Goal: Check status: Check status

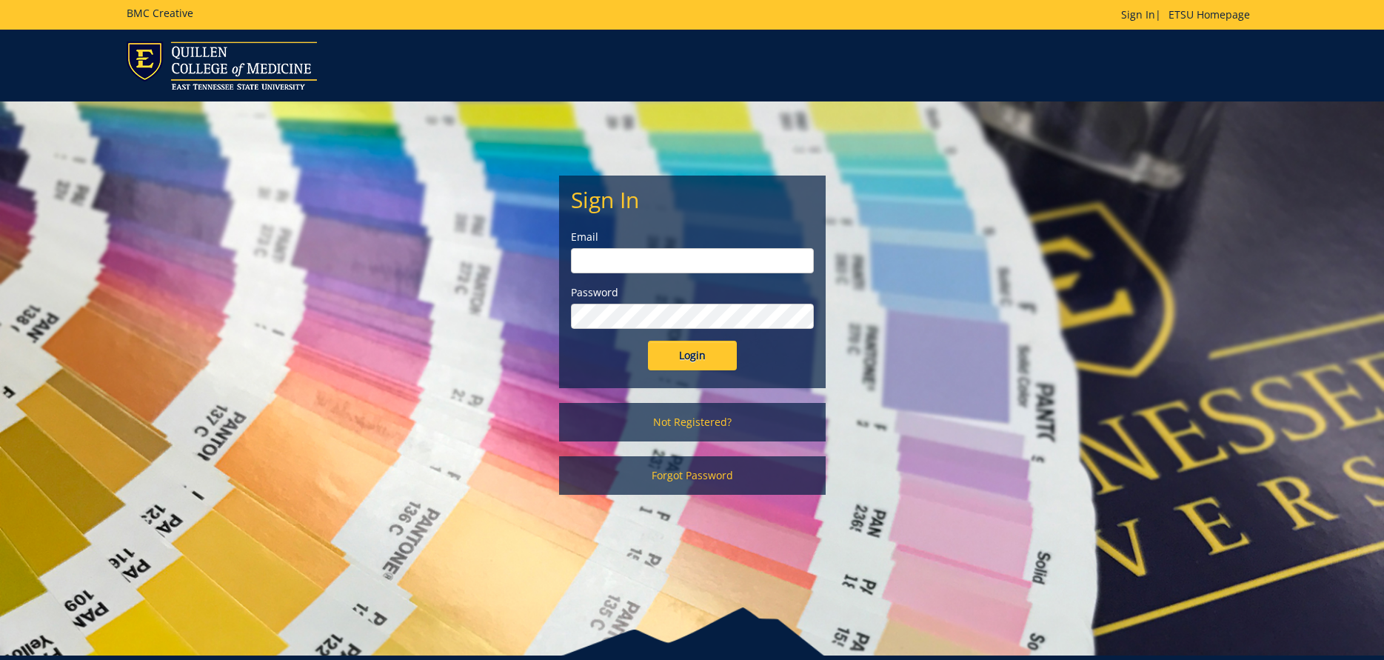
click at [605, 265] on input "email" at bounding box center [692, 260] width 243 height 25
type input "millerja6@etsu.edu"
click at [648, 341] on input "Login" at bounding box center [692, 356] width 89 height 30
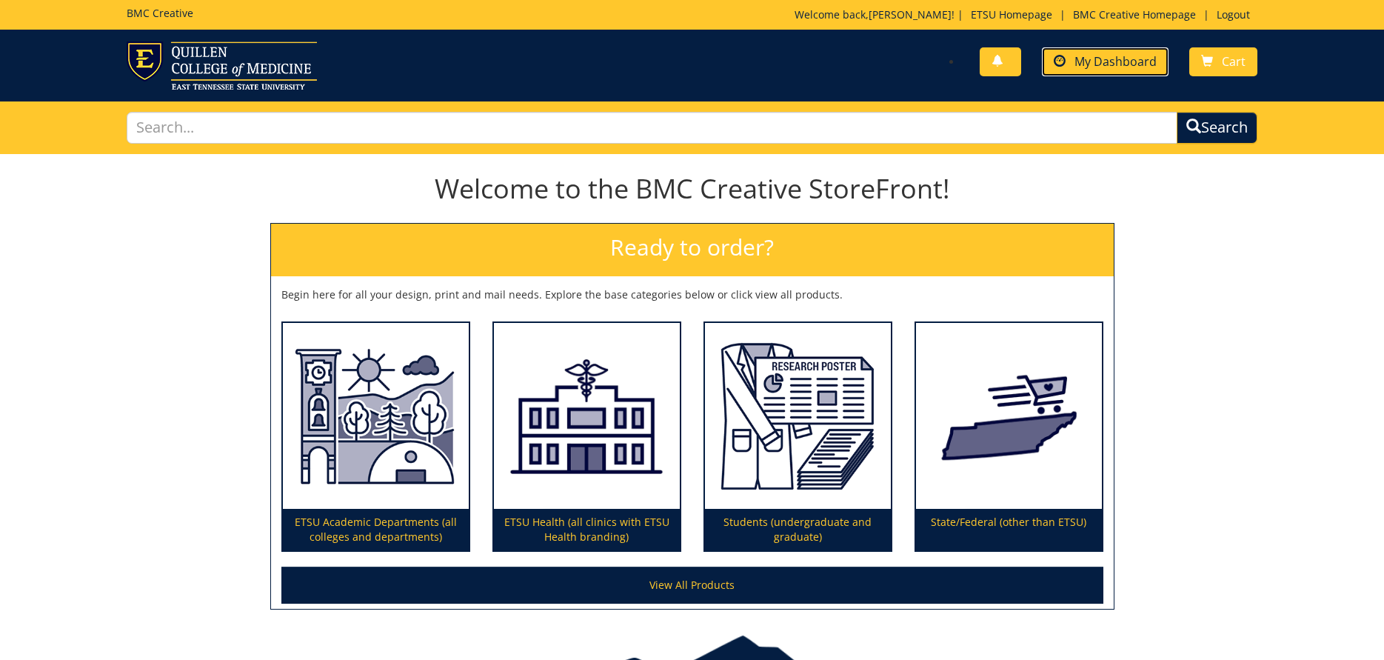
click at [1093, 58] on span "My Dashboard" at bounding box center [1115, 61] width 82 height 16
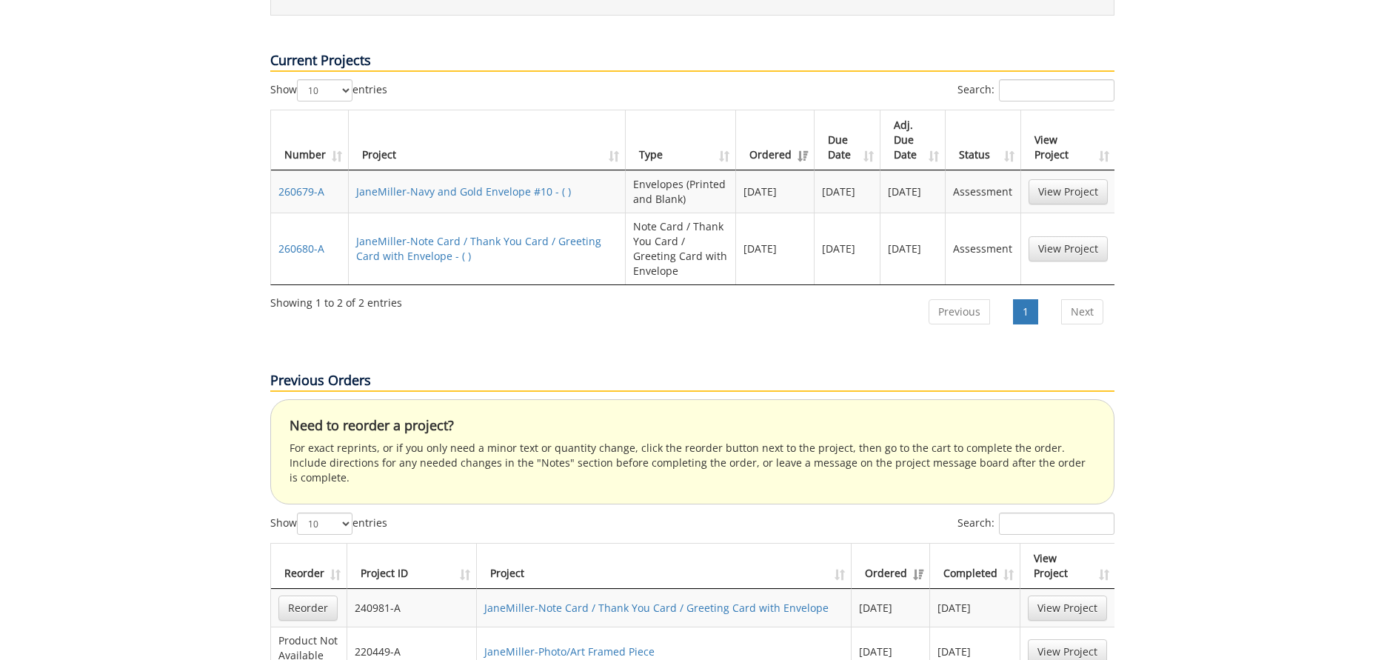
scroll to position [962, 0]
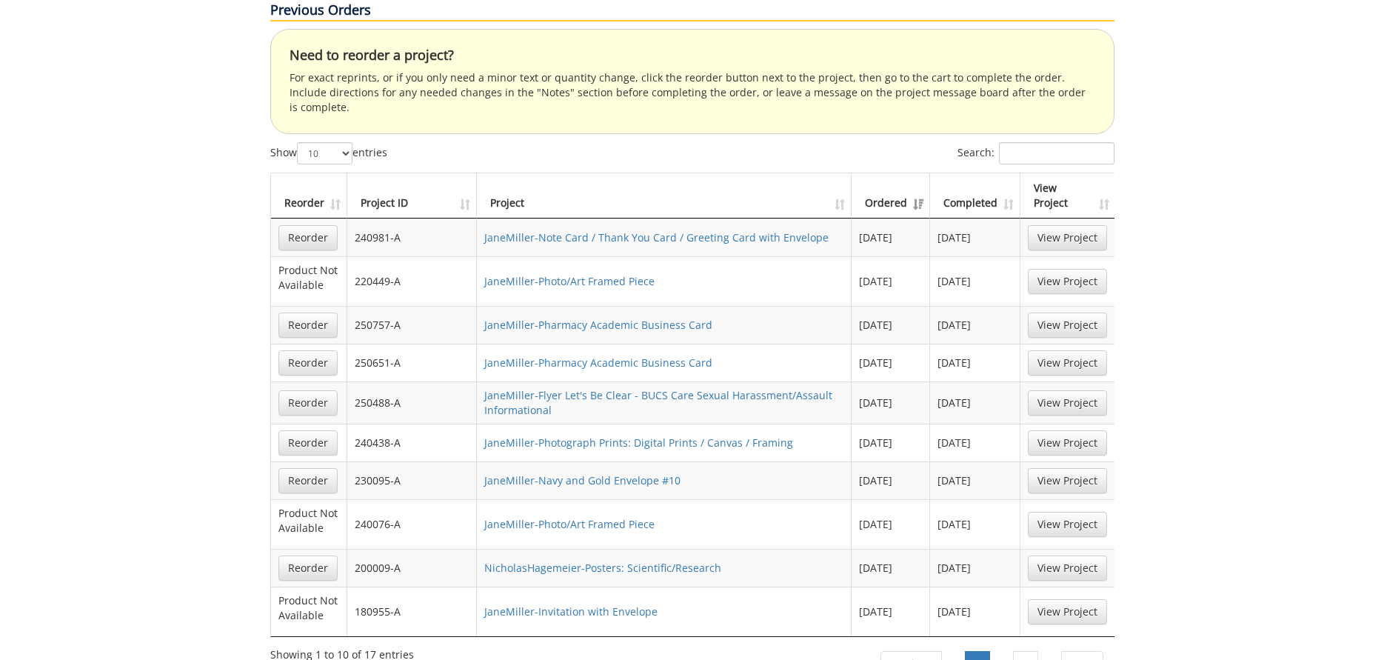
click at [917, 173] on th "Ordered" at bounding box center [890, 195] width 78 height 45
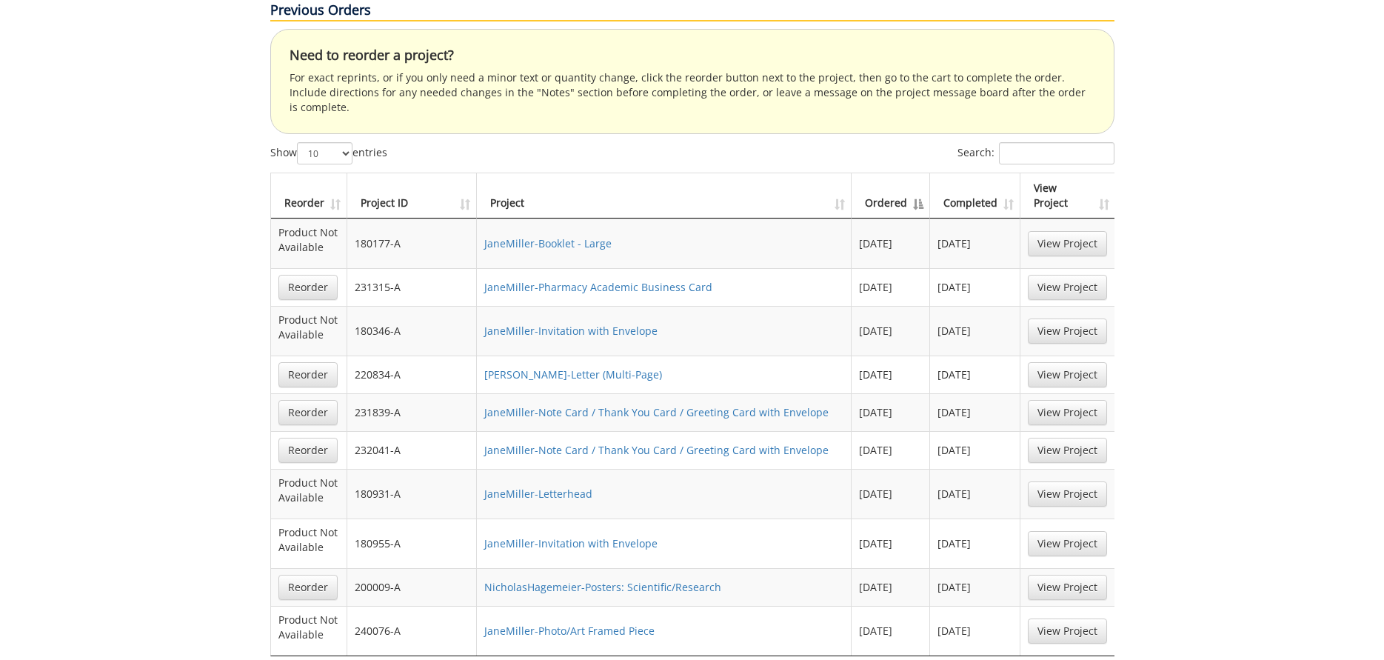
click at [917, 173] on th "Ordered" at bounding box center [890, 195] width 78 height 45
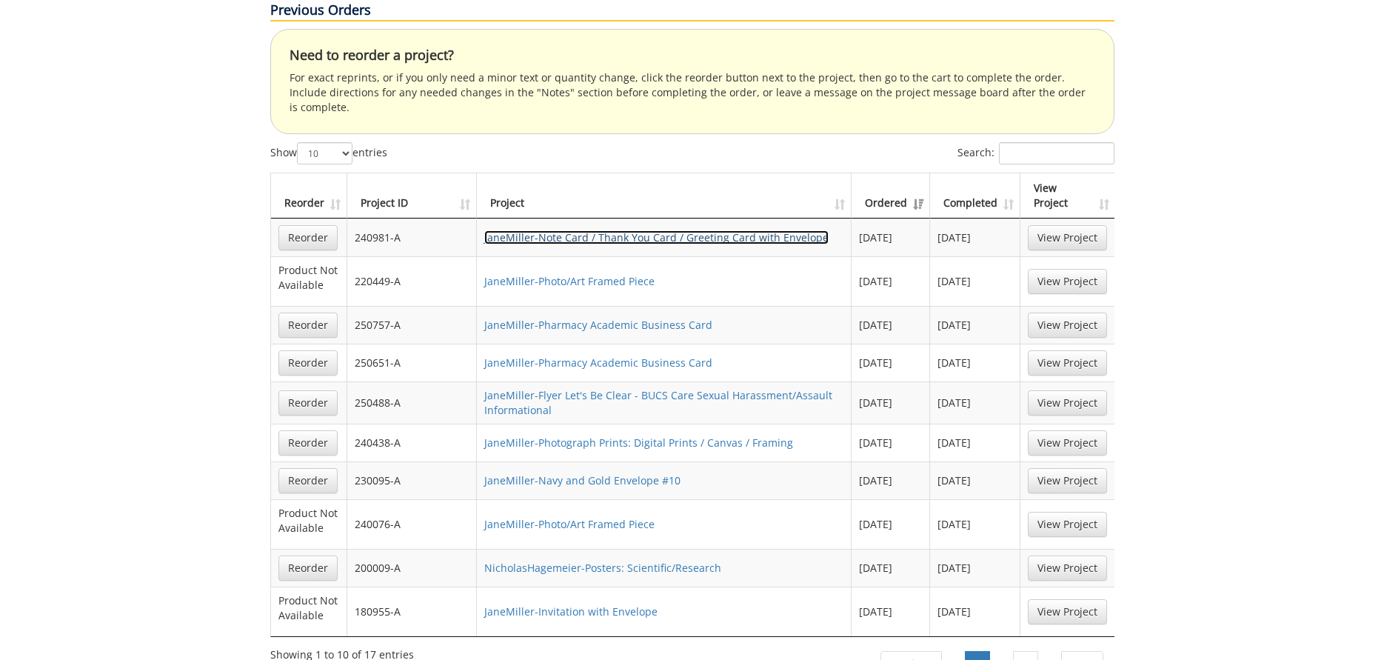
click at [601, 230] on link "JaneMiller-Note Card / Thank You Card / Greeting Card with Envelope" at bounding box center [656, 237] width 344 height 14
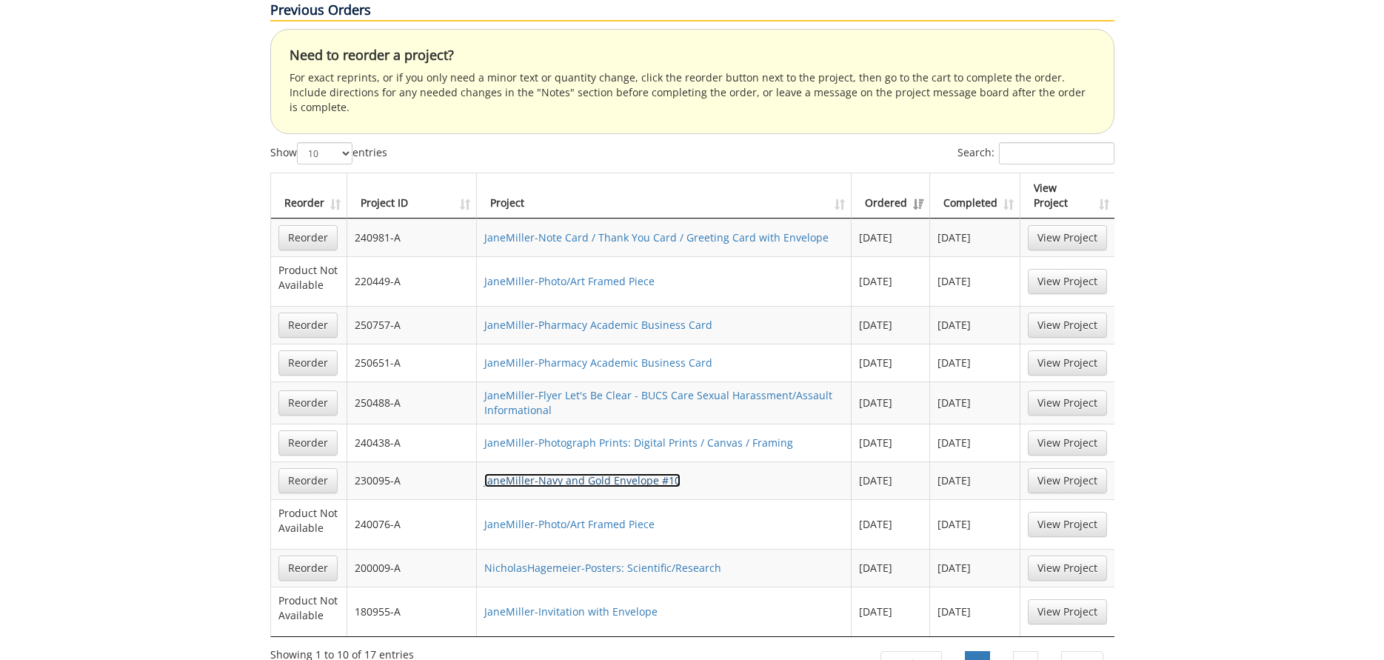
click at [615, 473] on link "JaneMiller-Navy and Gold Envelope #10" at bounding box center [582, 480] width 196 height 14
click at [1027, 651] on link "2" at bounding box center [1025, 663] width 25 height 25
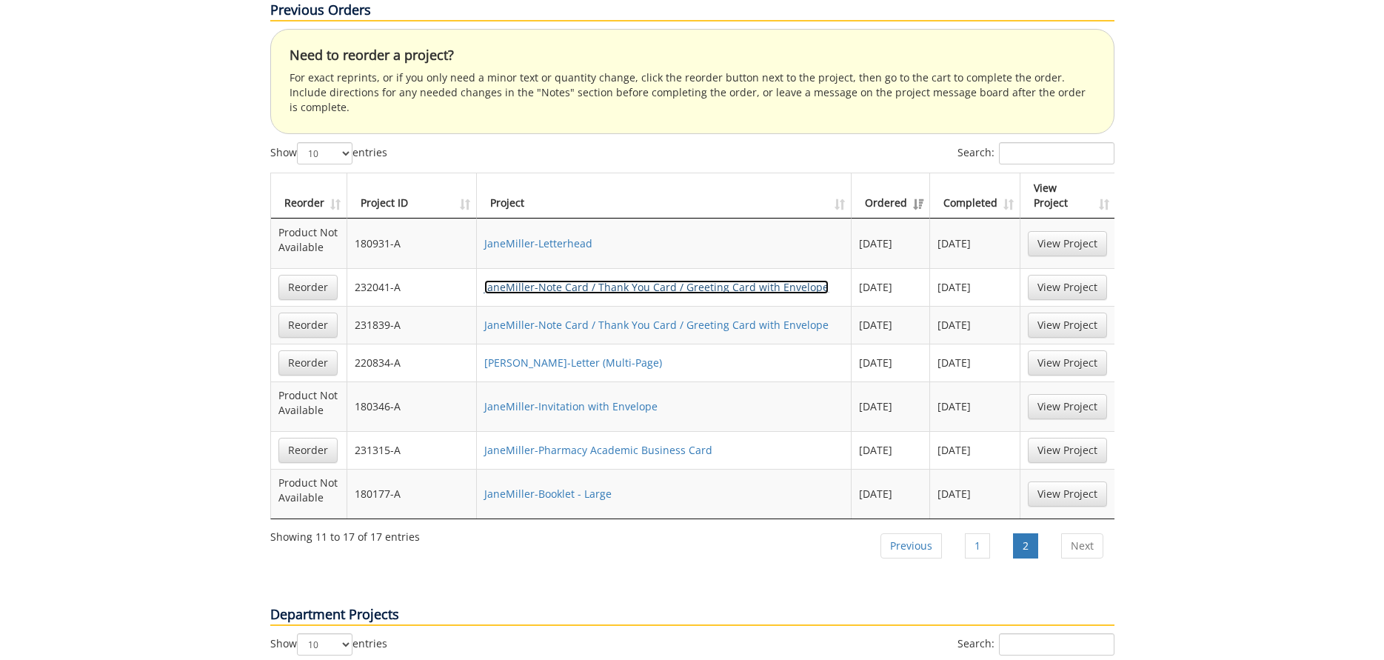
click at [772, 280] on link "JaneMiller-Note Card / Thank You Card / Greeting Card with Envelope" at bounding box center [656, 287] width 344 height 14
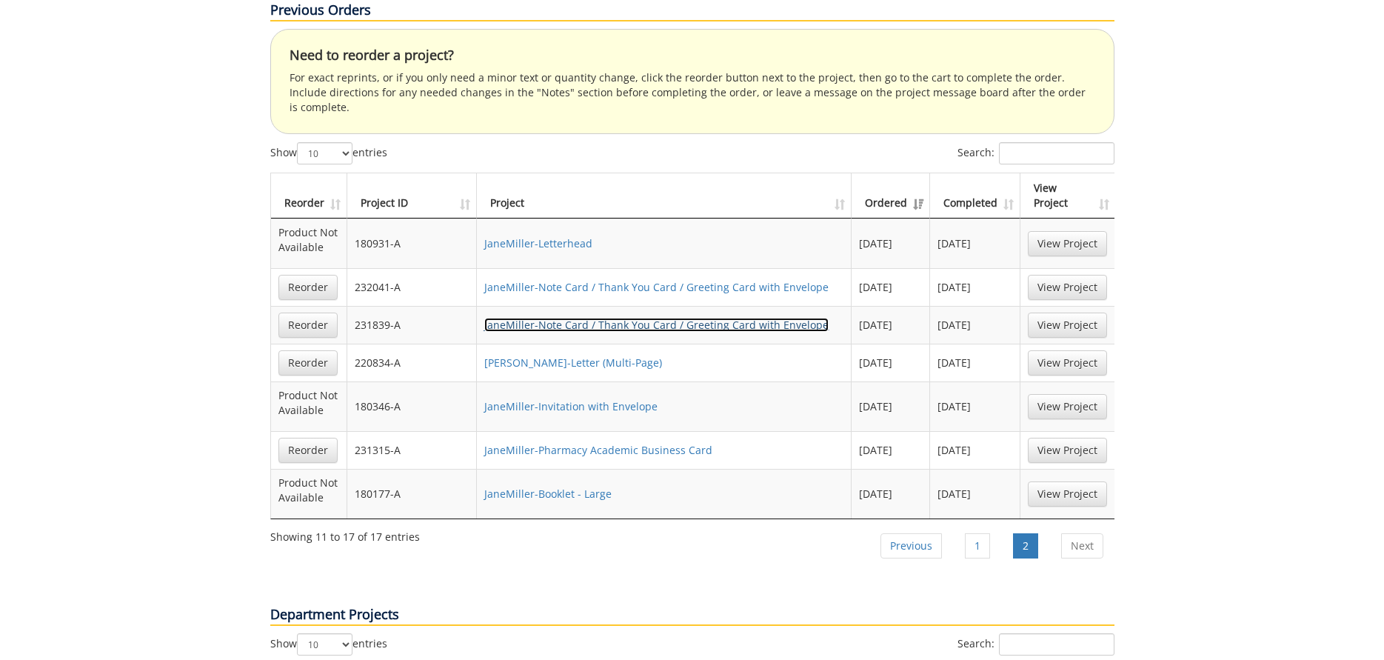
click at [712, 318] on link "JaneMiller-Note Card / Thank You Card / Greeting Card with Envelope" at bounding box center [656, 325] width 344 height 14
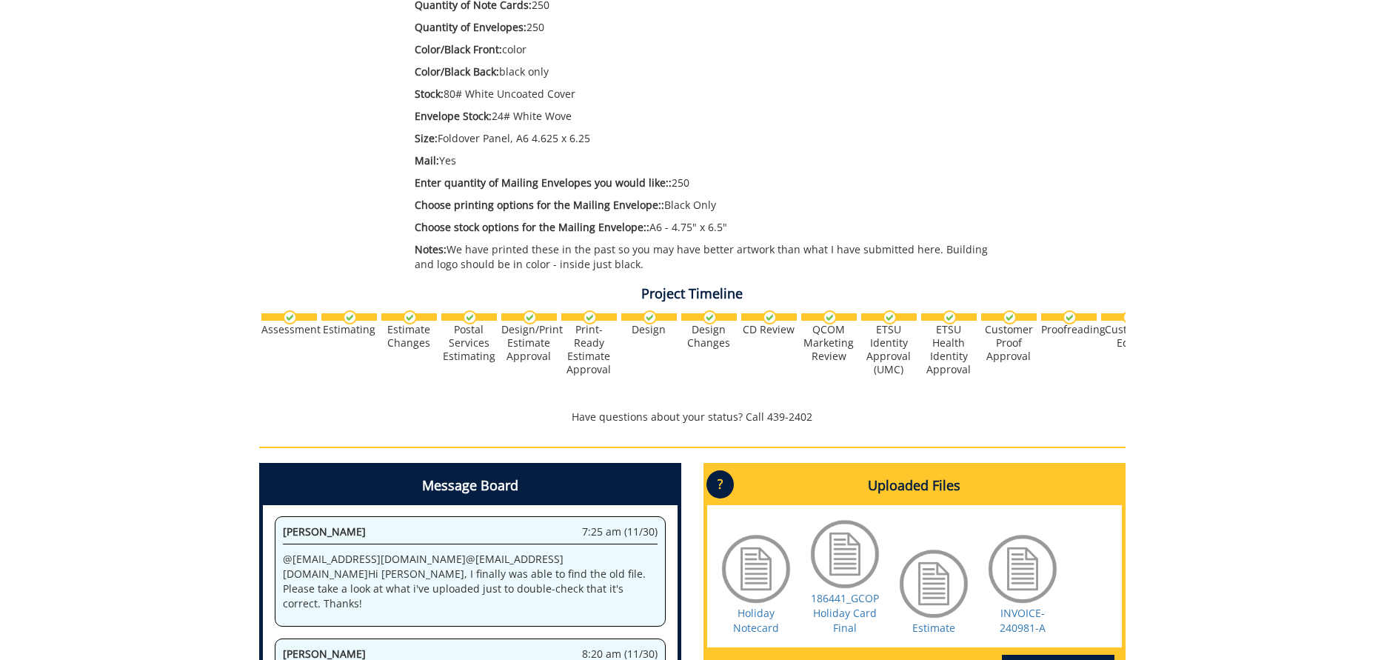
scroll to position [592, 0]
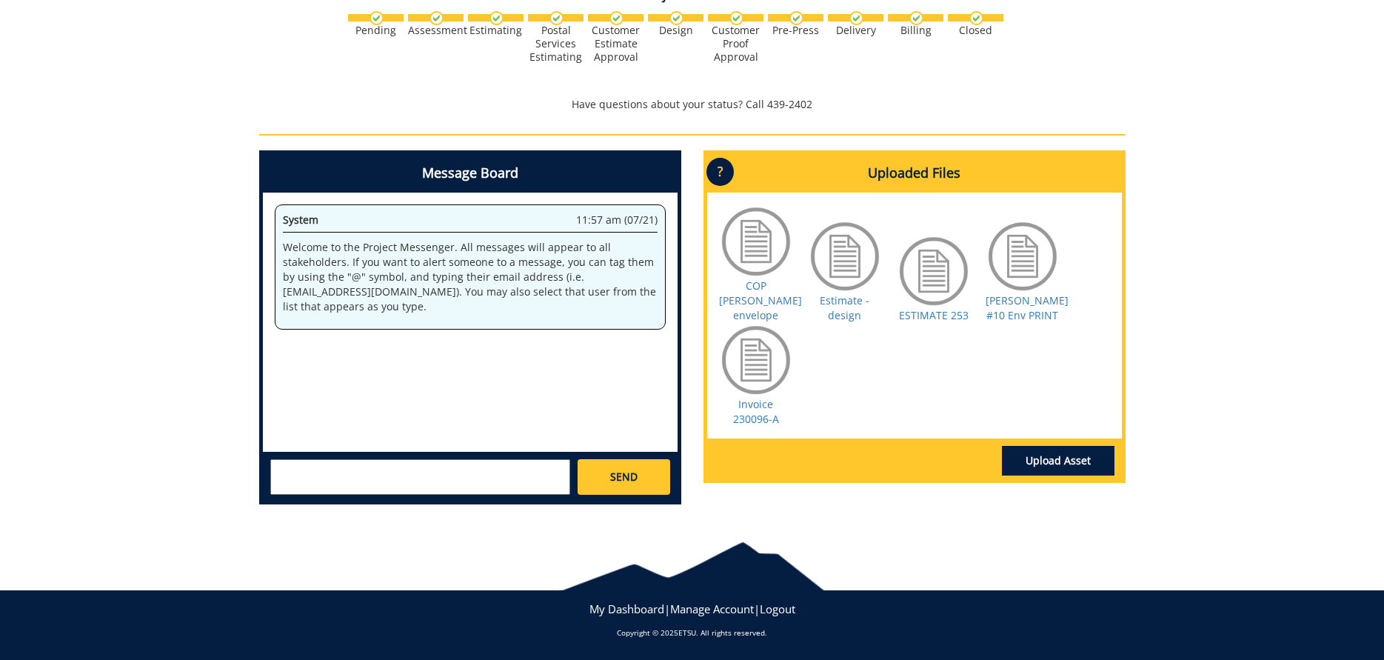
scroll to position [358, 0]
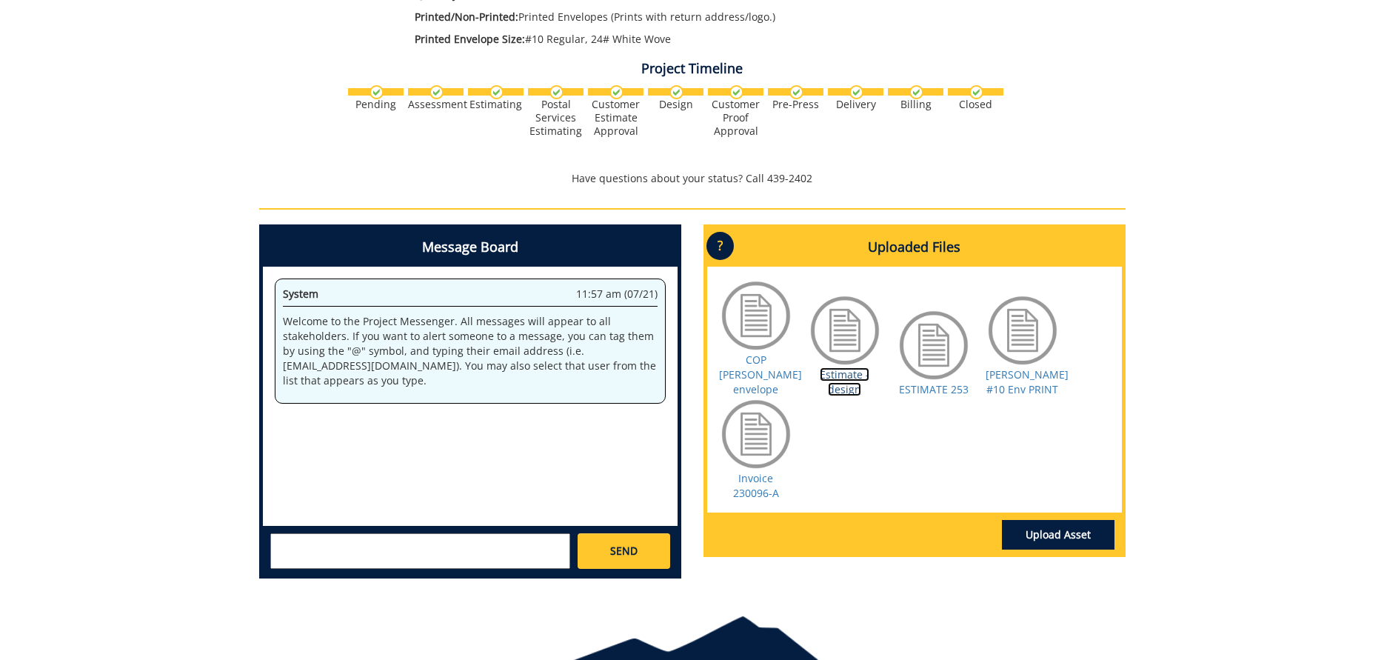
click at [831, 367] on link "Estimate - design" at bounding box center [845, 381] width 50 height 29
click at [1011, 369] on link "[PERSON_NAME] #10 Env PRINT" at bounding box center [1026, 381] width 83 height 29
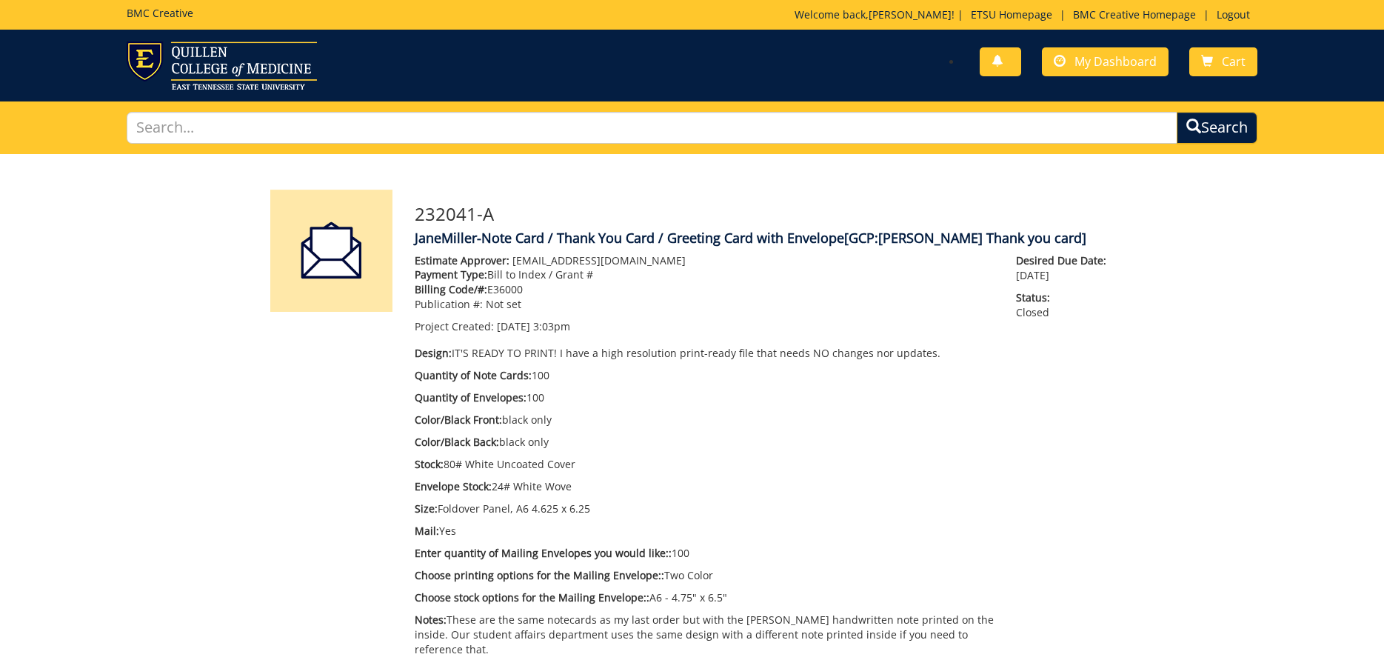
scroll to position [541, 0]
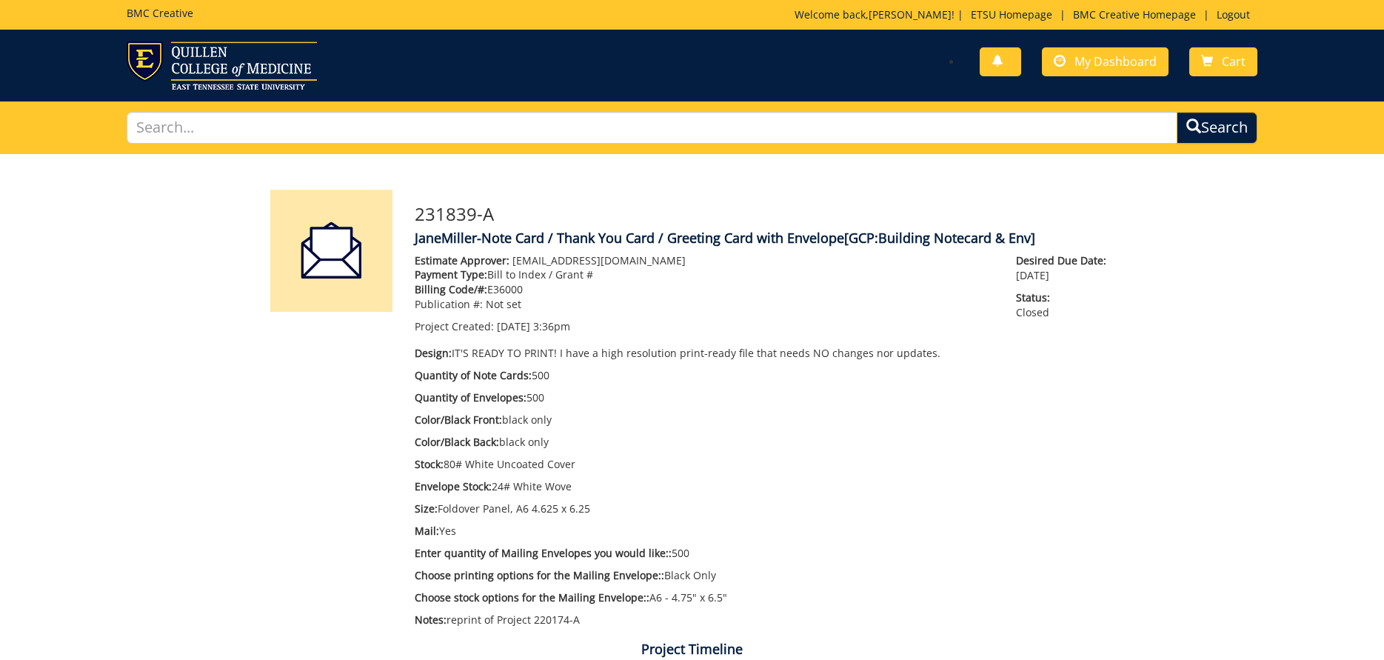
scroll to position [444, 0]
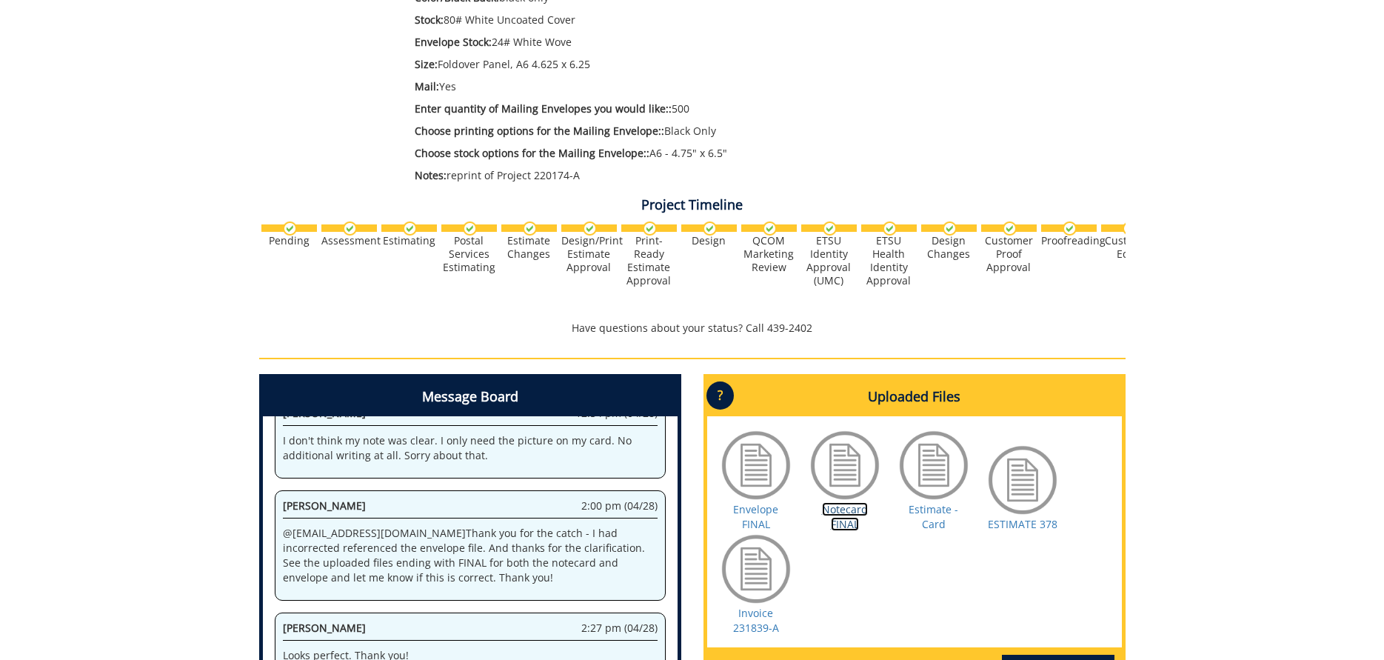
click at [840, 508] on link "Notecard FINAL" at bounding box center [845, 516] width 46 height 29
click at [748, 503] on link "Envelope FINAL" at bounding box center [755, 516] width 45 height 29
